Goal: Find contact information: Obtain details needed to contact an individual or organization

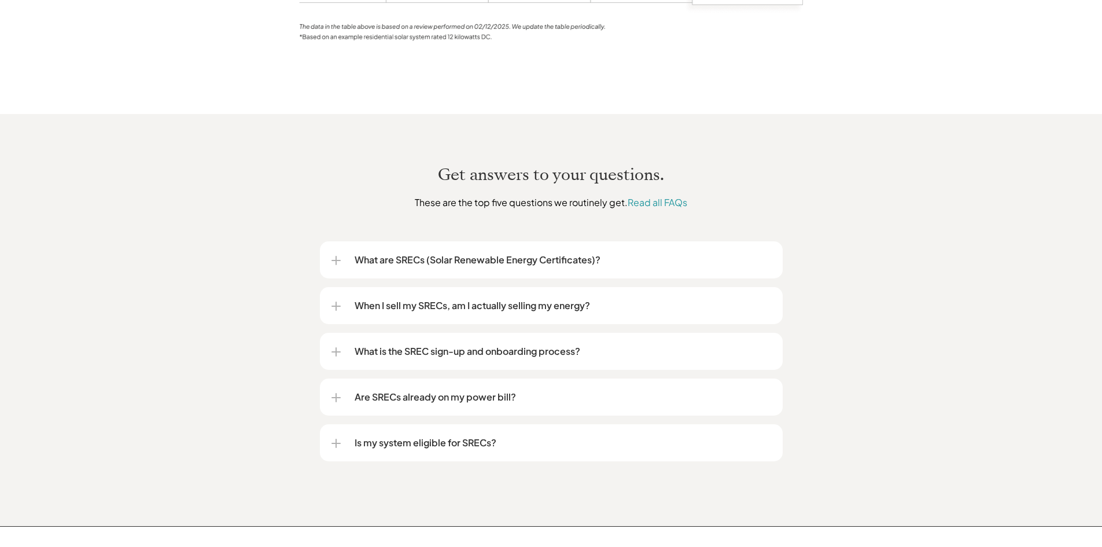
scroll to position [1482, 0]
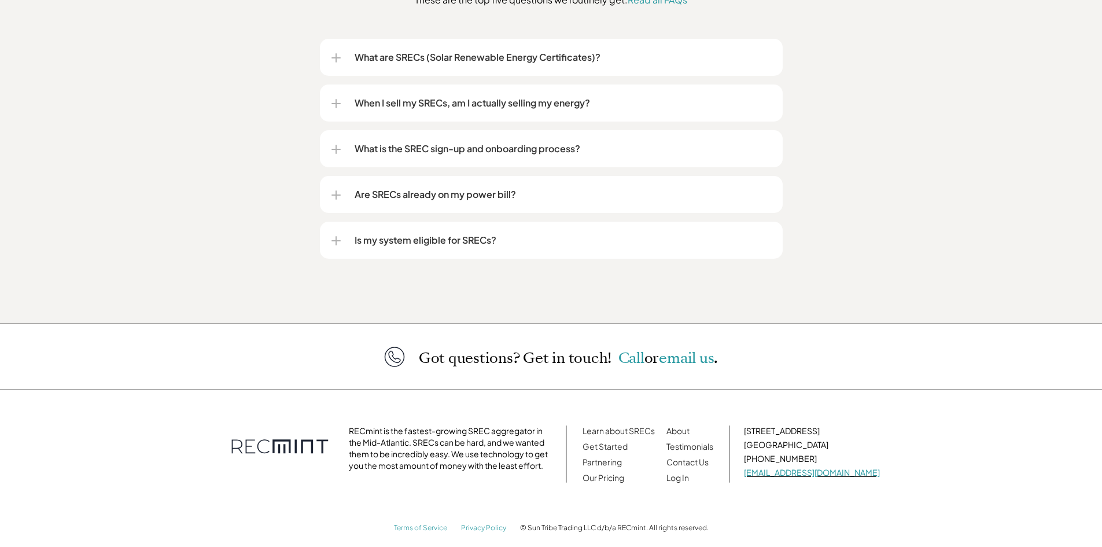
click at [818, 452] on p "[PHONE_NUMBER]" at bounding box center [812, 458] width 136 height 12
drag, startPoint x: 826, startPoint y: 441, endPoint x: 765, endPoint y: 448, distance: 61.6
click at [765, 452] on p "[PHONE_NUMBER]" at bounding box center [812, 458] width 136 height 12
copy p "[PHONE_NUMBER]"
click at [708, 456] on link "Contact Us" at bounding box center [687, 461] width 42 height 10
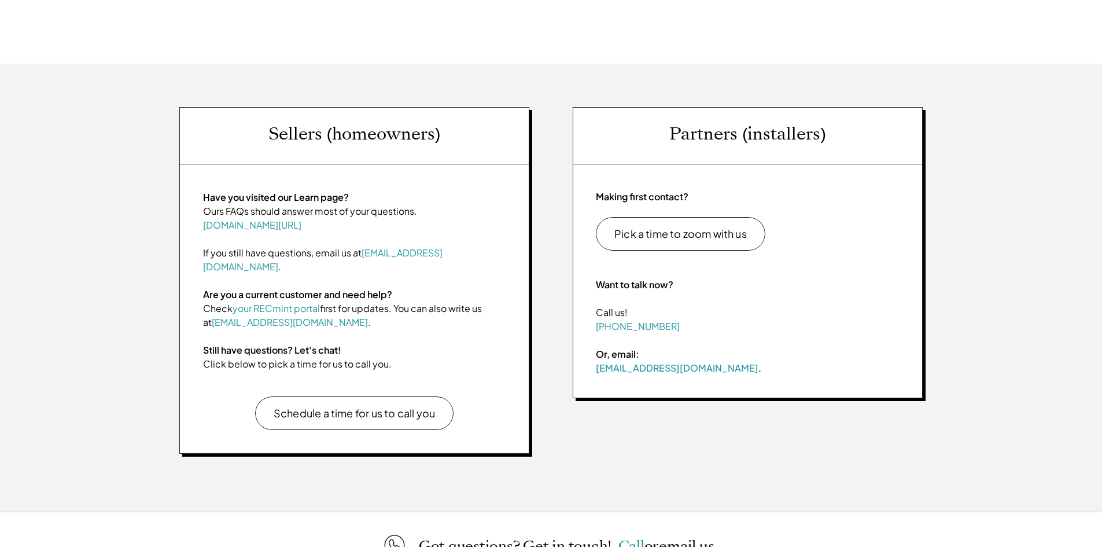
scroll to position [353, 0]
click at [643, 329] on link "[PHONE_NUMBER]" at bounding box center [638, 325] width 84 height 12
